Goal: Information Seeking & Learning: Find specific fact

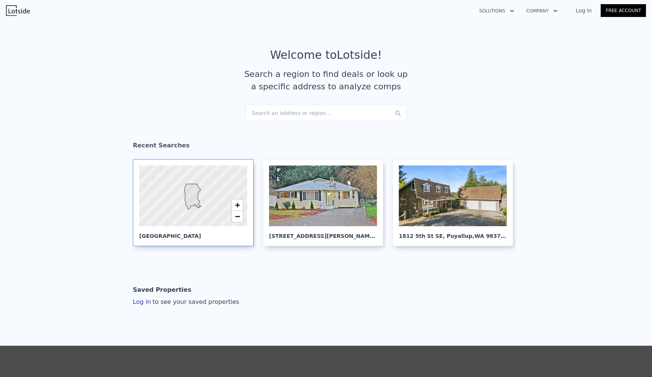
click at [231, 184] on div at bounding box center [192, 196] width 129 height 73
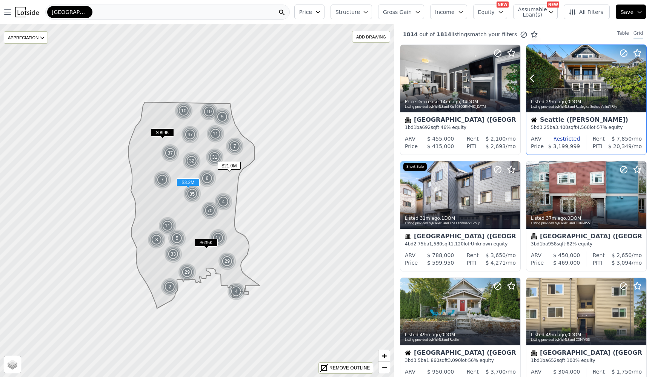
click at [637, 81] on icon at bounding box center [640, 78] width 12 height 12
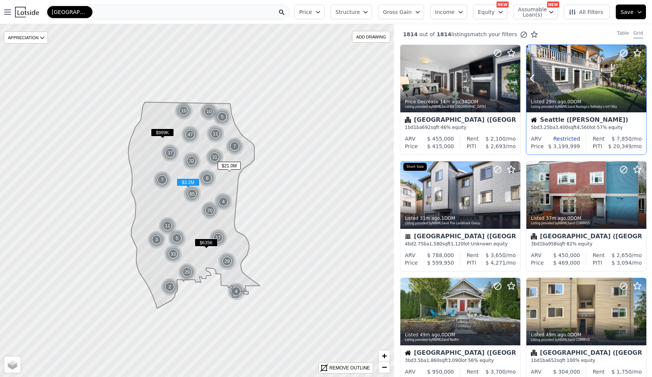
click at [637, 81] on icon at bounding box center [640, 78] width 12 height 12
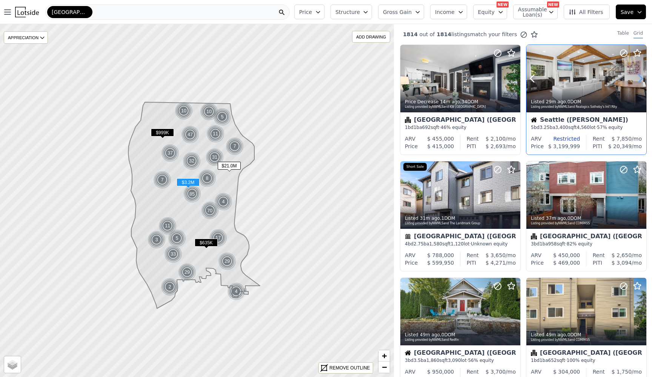
click at [637, 81] on icon at bounding box center [640, 78] width 12 height 12
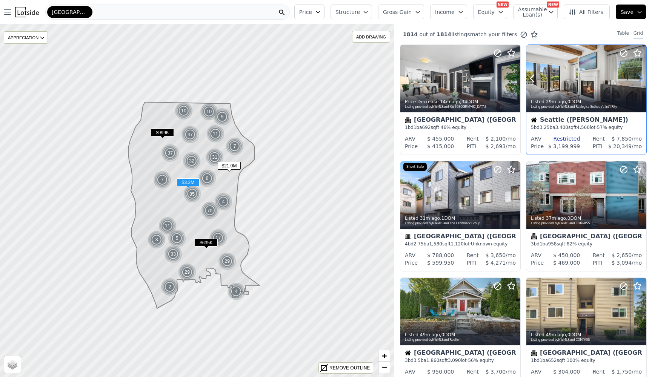
click at [637, 81] on icon at bounding box center [640, 78] width 12 height 12
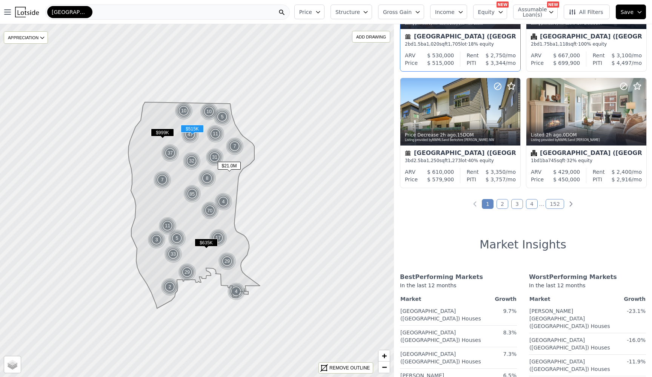
scroll to position [576, 0]
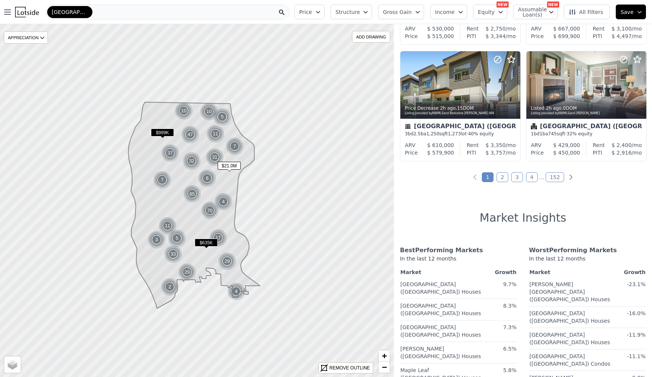
click at [502, 179] on link "2" at bounding box center [503, 177] width 12 height 10
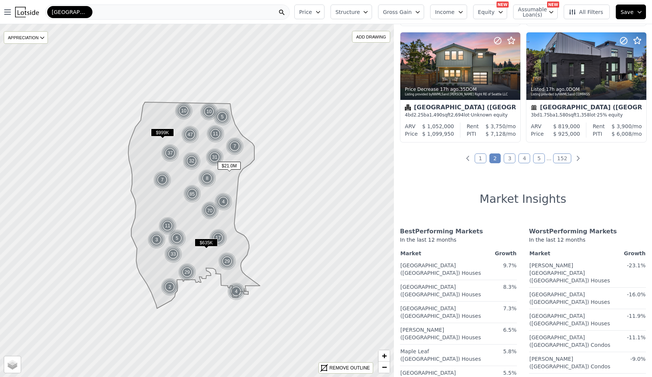
scroll to position [570, 0]
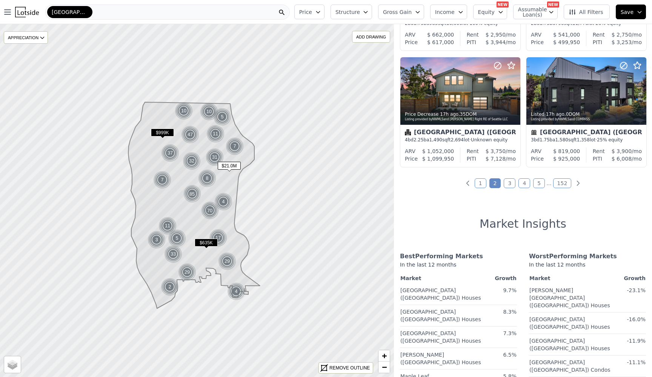
click at [512, 182] on link "3" at bounding box center [510, 184] width 12 height 10
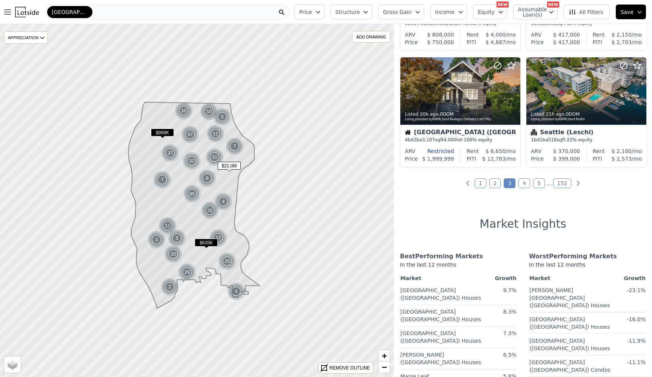
scroll to position [0, 0]
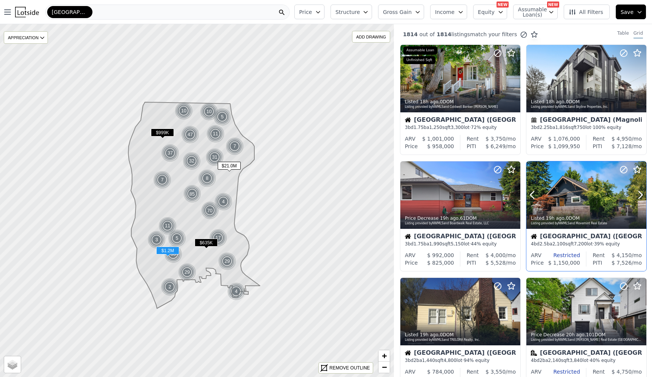
click at [572, 191] on div at bounding box center [587, 196] width 120 height 68
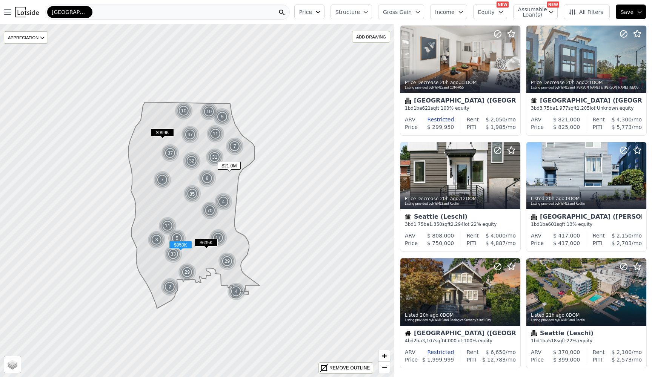
scroll to position [468, 0]
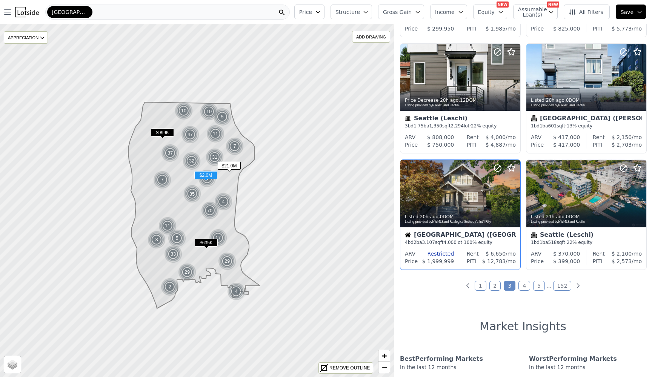
click at [467, 232] on div "Seattle (Capitol Hill) 4 bd 2 ba 3,107 sqft 4,000 lot · 100% equity" at bounding box center [460, 239] width 120 height 23
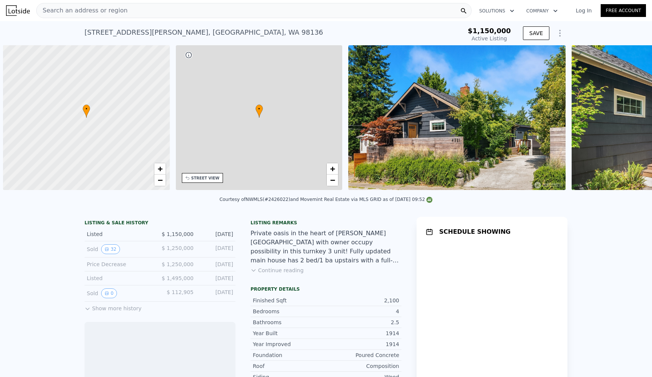
scroll to position [0, 3]
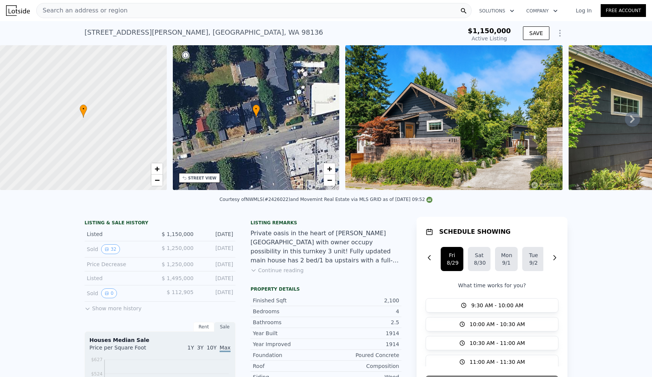
click at [406, 134] on img at bounding box center [453, 117] width 217 height 145
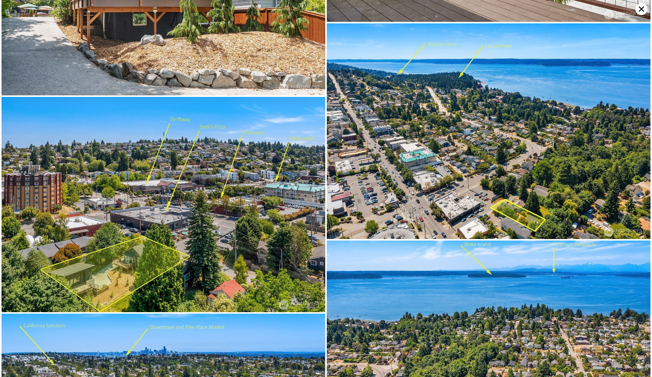
scroll to position [3961, 0]
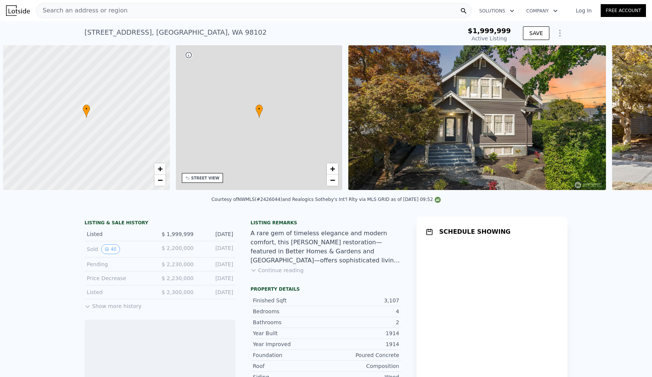
scroll to position [0, 3]
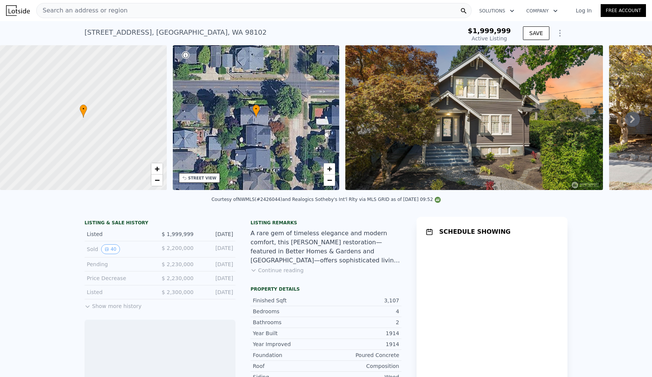
click at [448, 117] on img at bounding box center [474, 117] width 258 height 145
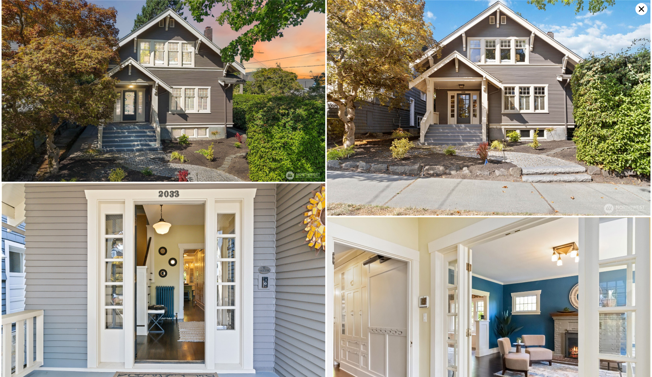
click at [644, 8] on icon at bounding box center [642, 9] width 12 height 12
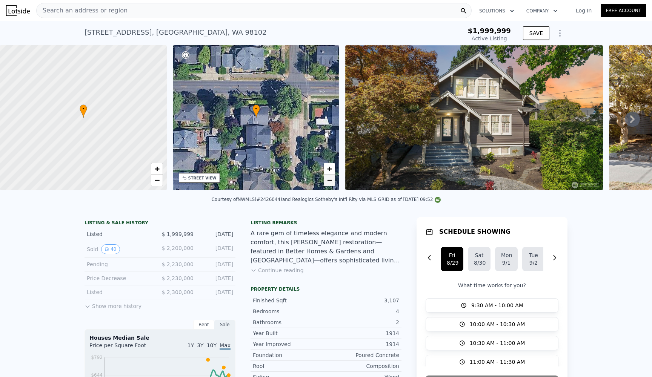
click at [331, 185] on span "−" at bounding box center [329, 180] width 5 height 9
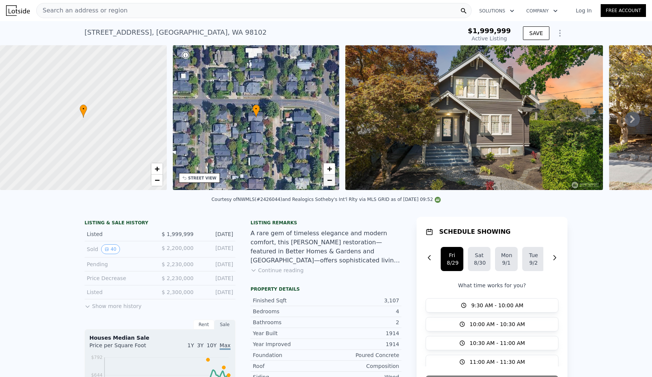
click at [331, 185] on span "−" at bounding box center [329, 180] width 5 height 9
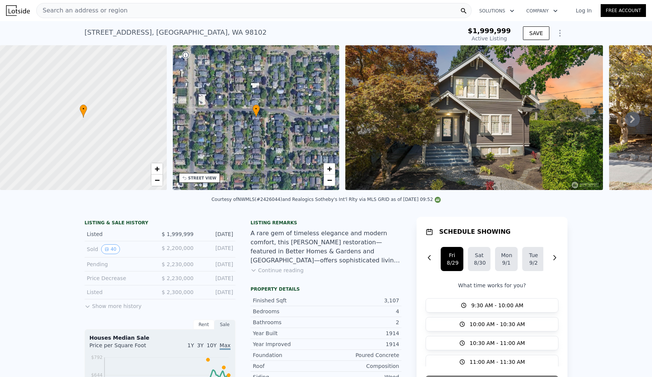
click at [426, 117] on img at bounding box center [474, 117] width 258 height 145
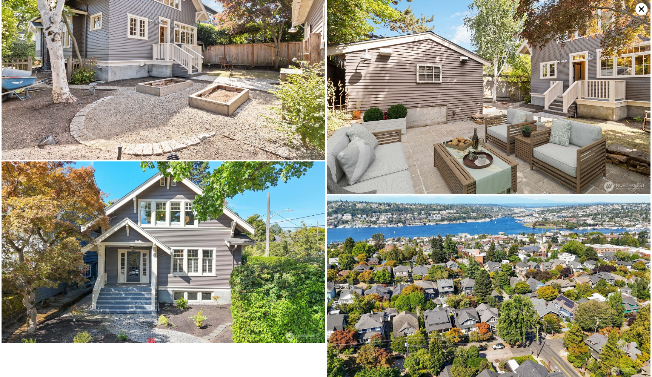
scroll to position [3934, 0]
click at [640, 12] on icon at bounding box center [642, 9] width 12 height 12
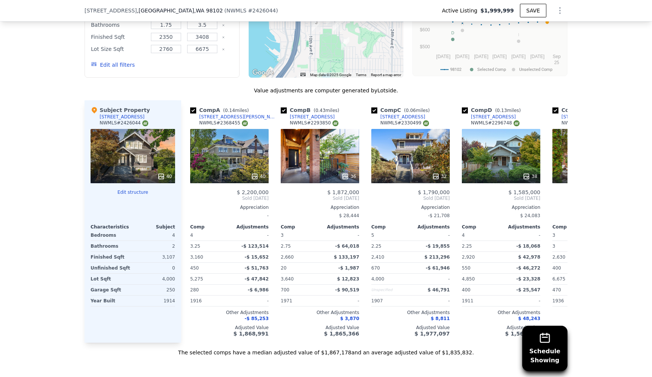
scroll to position [776, 0]
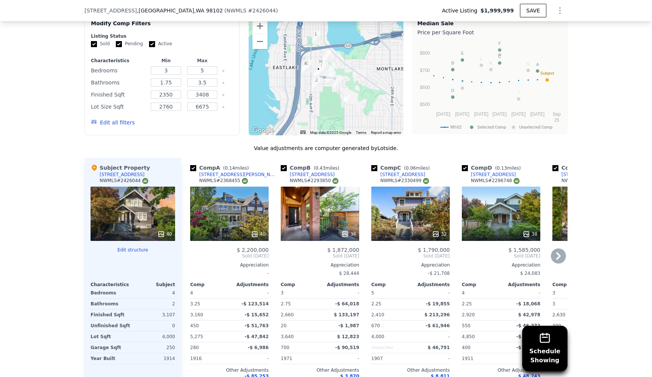
click at [241, 209] on div "40" at bounding box center [229, 214] width 79 height 54
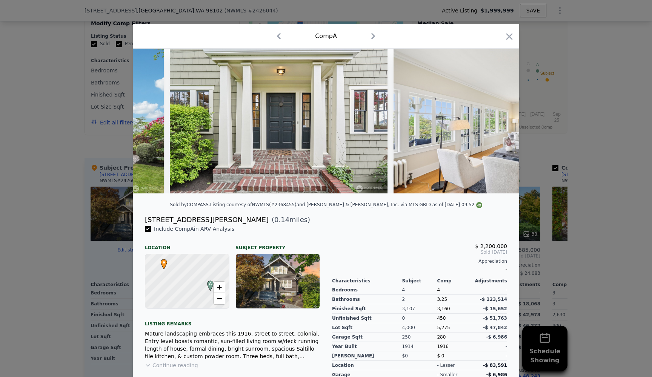
scroll to position [0, 638]
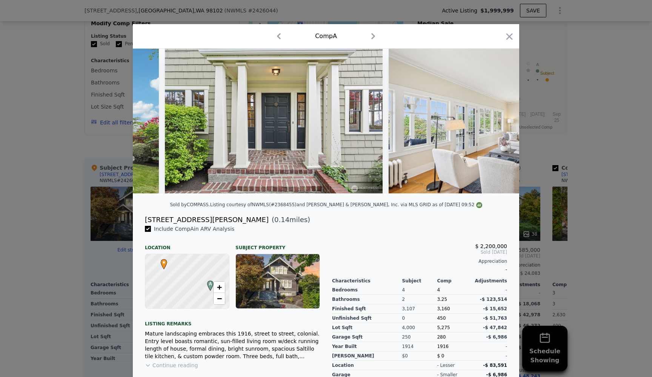
click at [77, 143] on div at bounding box center [326, 188] width 652 height 377
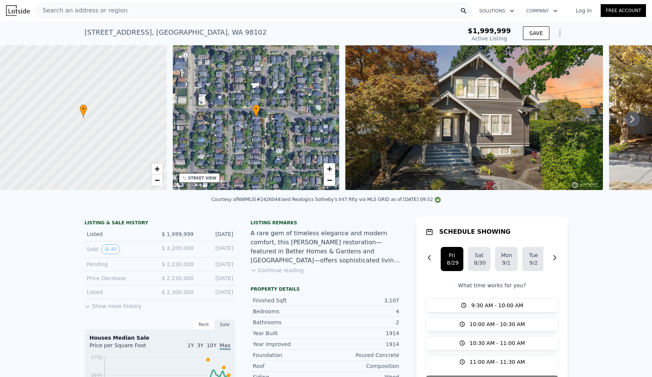
click at [188, 10] on div "Search an address or region" at bounding box center [254, 10] width 436 height 15
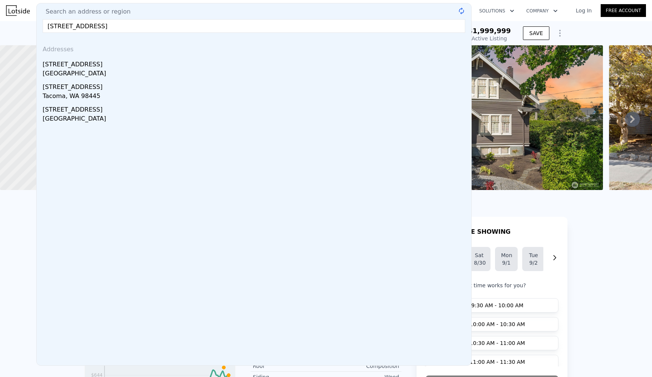
type input "2515 16th ave s"
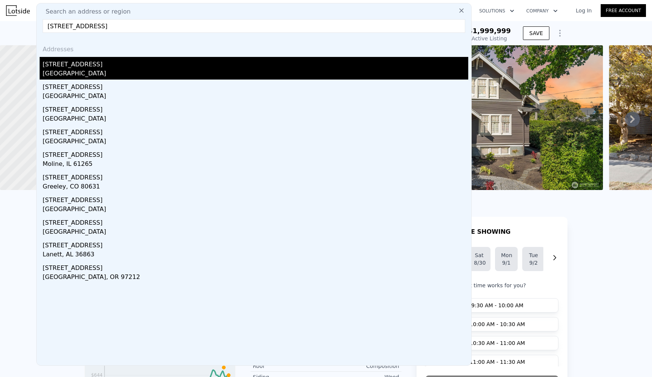
click at [127, 69] on div "Seattle, WA 98144" at bounding box center [256, 74] width 426 height 11
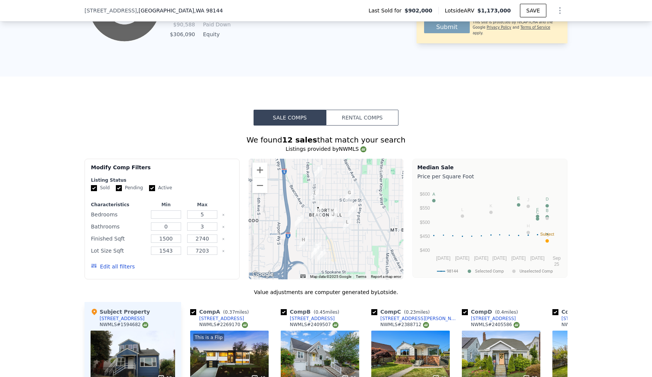
scroll to position [507, 0]
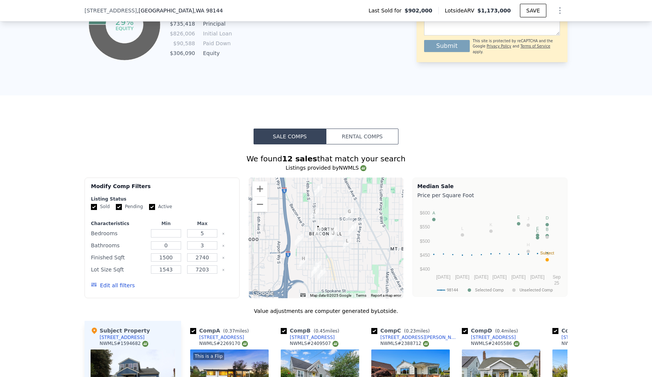
click at [182, 53] on td "$306,090" at bounding box center [180, 53] width 31 height 8
copy td "306,090"
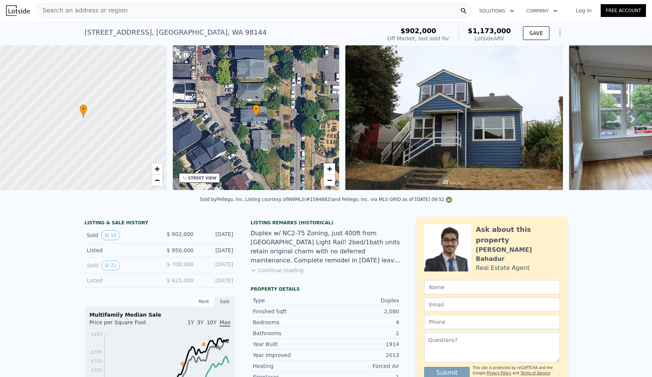
scroll to position [0, 0]
click at [230, 11] on div "Search an address or region" at bounding box center [254, 10] width 436 height 15
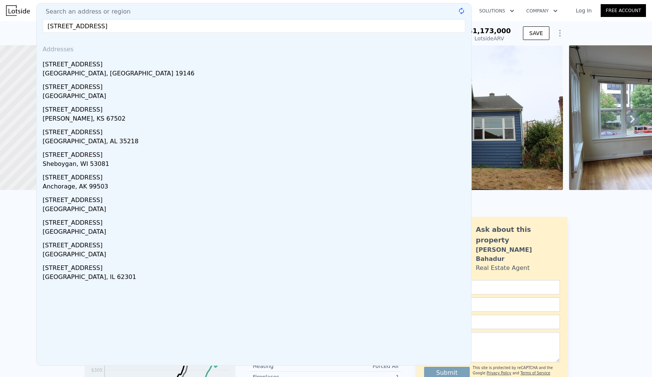
type input "1228 23rd ave e"
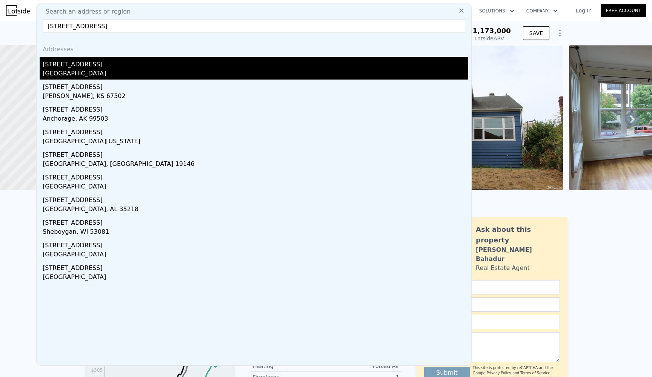
click at [194, 71] on div "Seattle, WA 98112" at bounding box center [256, 74] width 426 height 11
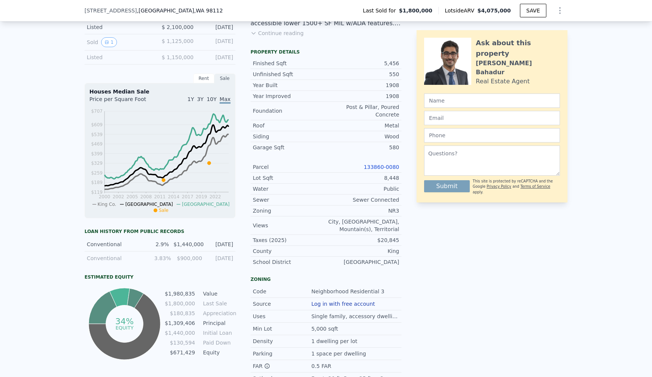
scroll to position [278, 0]
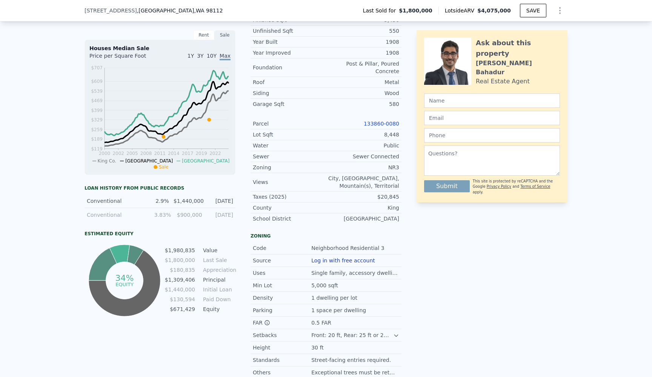
click at [185, 310] on td "$671,429" at bounding box center [180, 309] width 31 height 8
copy td "671,429"
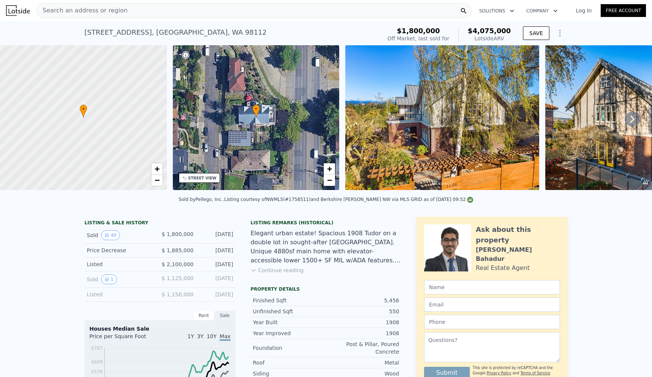
scroll to position [0, 0]
click at [210, 11] on div "Search an address or region" at bounding box center [254, 10] width 436 height 15
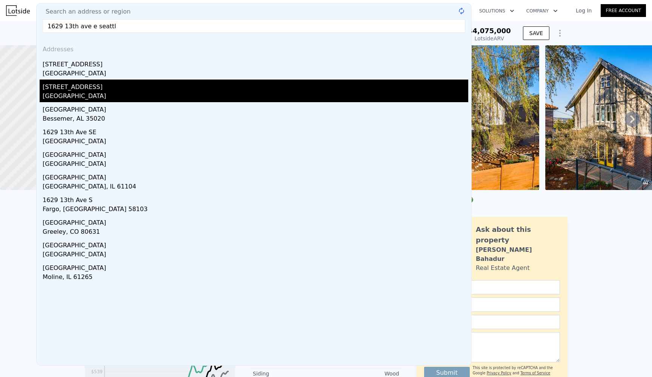
type input "1629 13th ave e seattle"
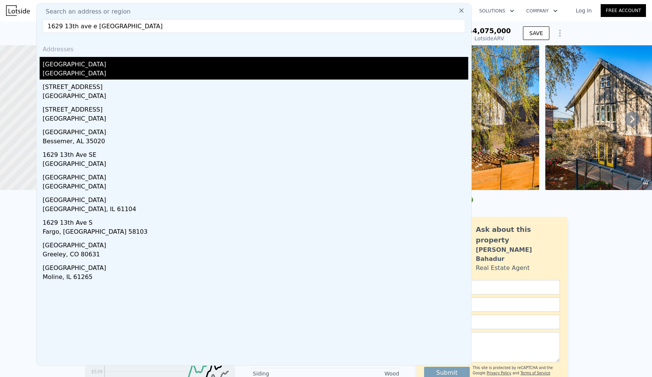
click at [142, 73] on div "Seattle, WA 98122" at bounding box center [256, 74] width 426 height 11
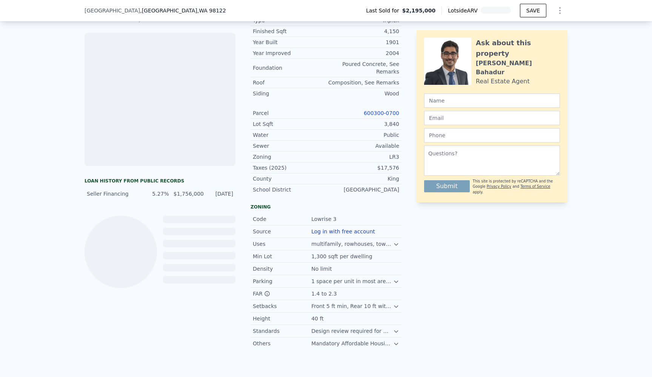
scroll to position [294, 0]
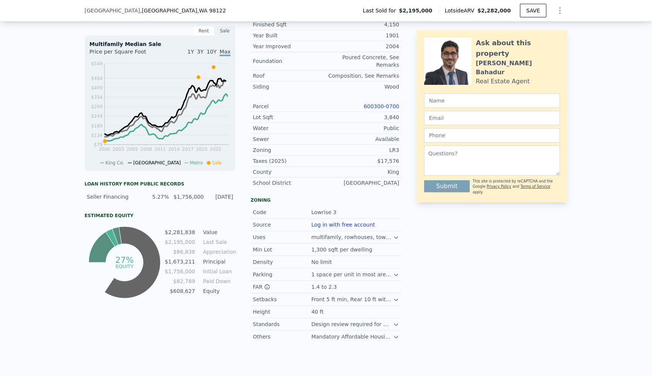
click at [181, 292] on td "$608,627" at bounding box center [180, 291] width 31 height 8
copy td "608,627"
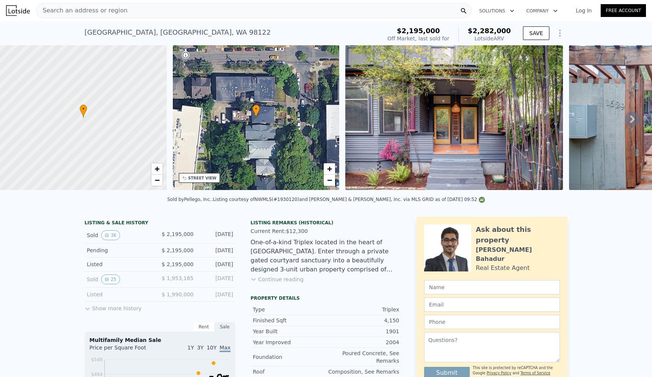
scroll to position [0, 0]
click at [222, 12] on div "Search an address or region" at bounding box center [254, 10] width 436 height 15
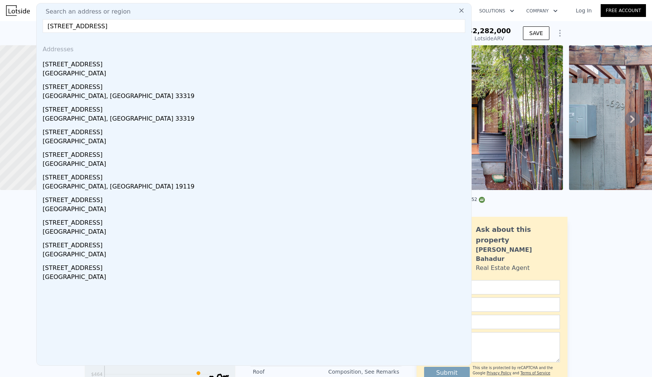
type input "7150 46th pl"
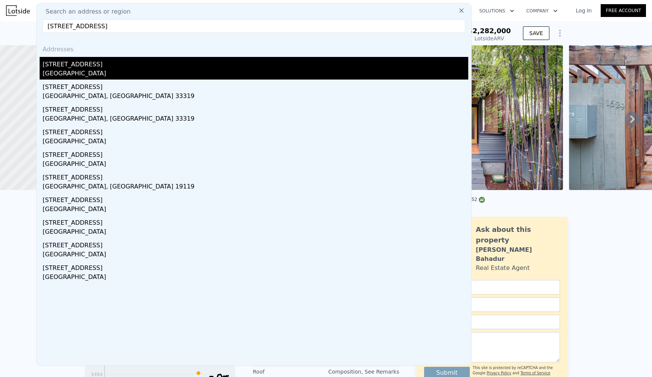
click at [169, 66] on div "7150 46th Pl SW" at bounding box center [256, 63] width 426 height 12
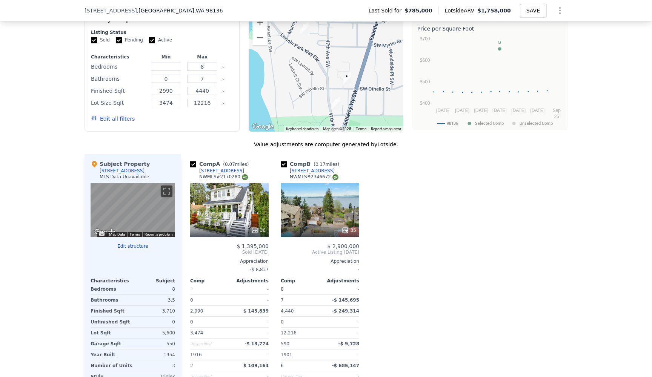
scroll to position [686, 0]
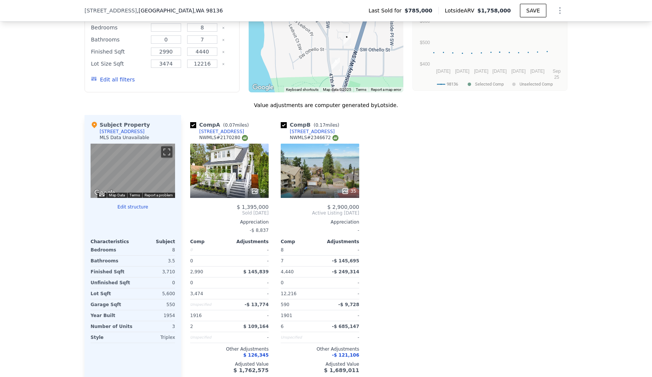
click at [323, 179] on div "35" at bounding box center [320, 171] width 79 height 54
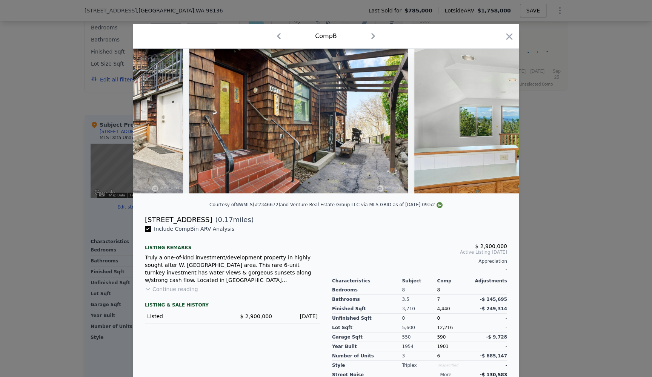
scroll to position [0, 6102]
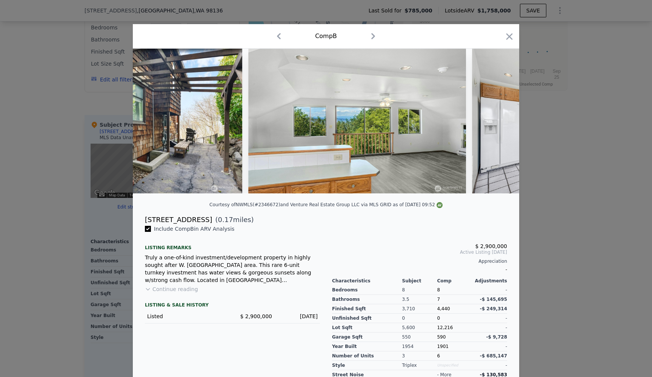
click at [604, 222] on div at bounding box center [326, 188] width 652 height 377
